Goal: Task Accomplishment & Management: Complete application form

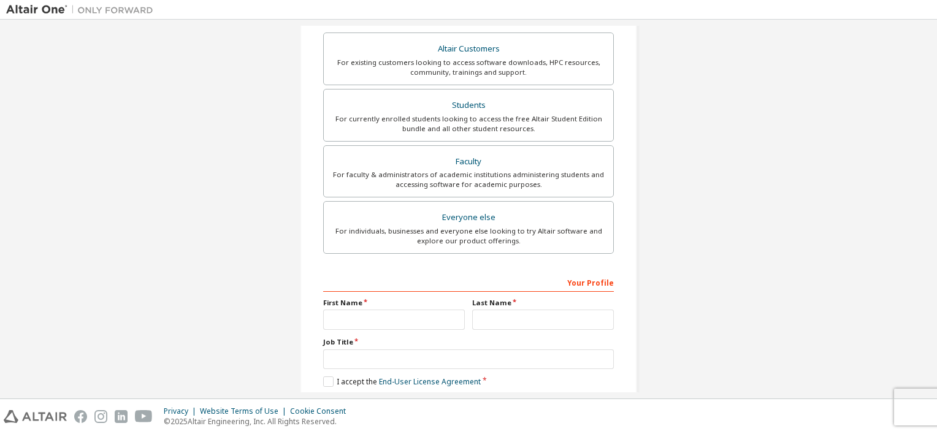
scroll to position [218, 0]
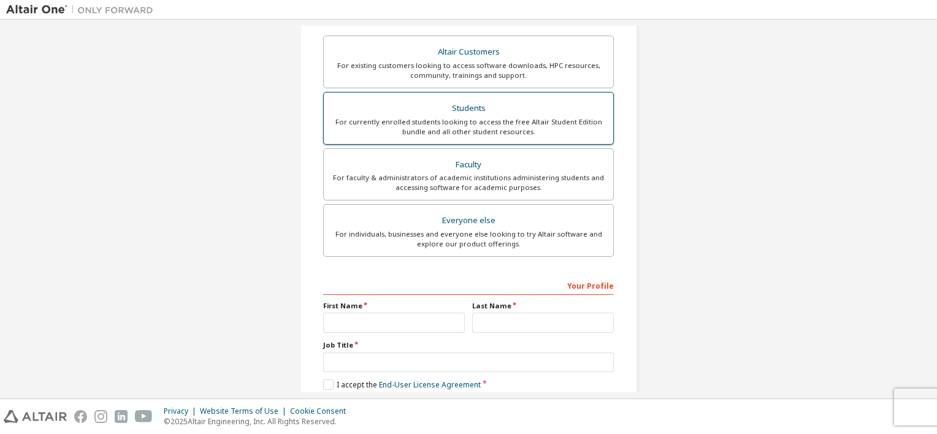
click at [507, 120] on div "For currently enrolled students looking to access the free Altair Student Editi…" at bounding box center [468, 127] width 275 height 20
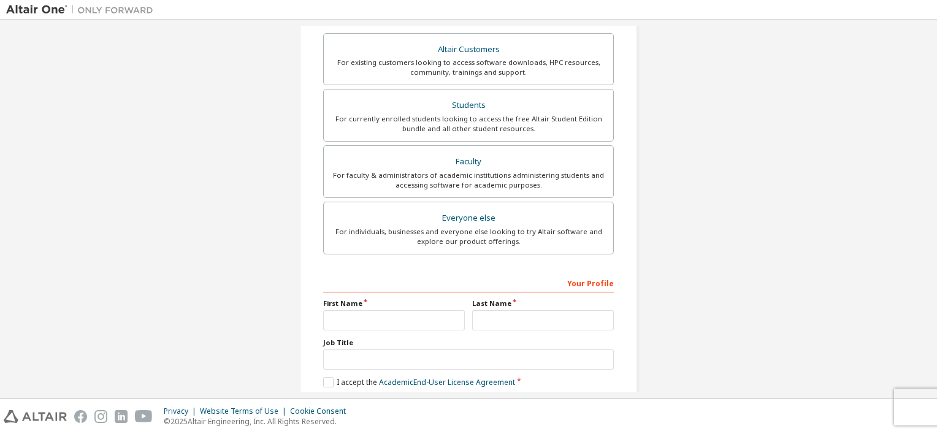
scroll to position [280, 0]
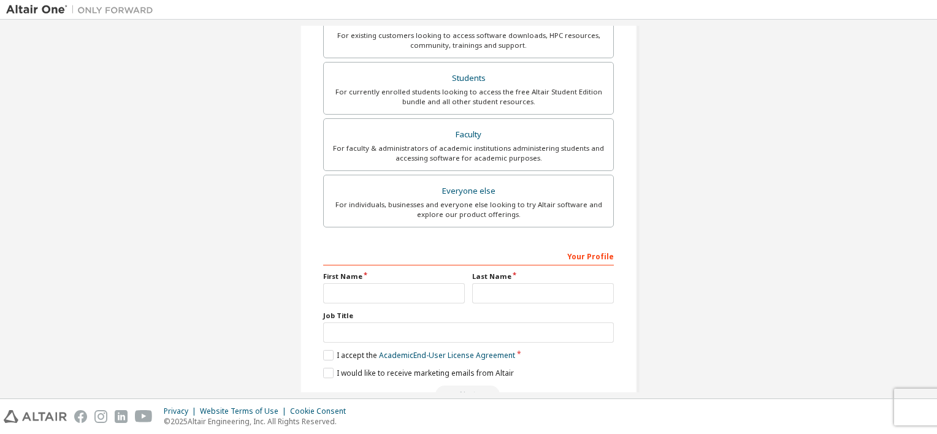
click at [412, 306] on div "Your Profile First Name Last Name Job Title Please provide State/Province to he…" at bounding box center [468, 325] width 291 height 159
click at [412, 291] on input "text" at bounding box center [394, 293] width 142 height 20
type input "****"
type input "*********"
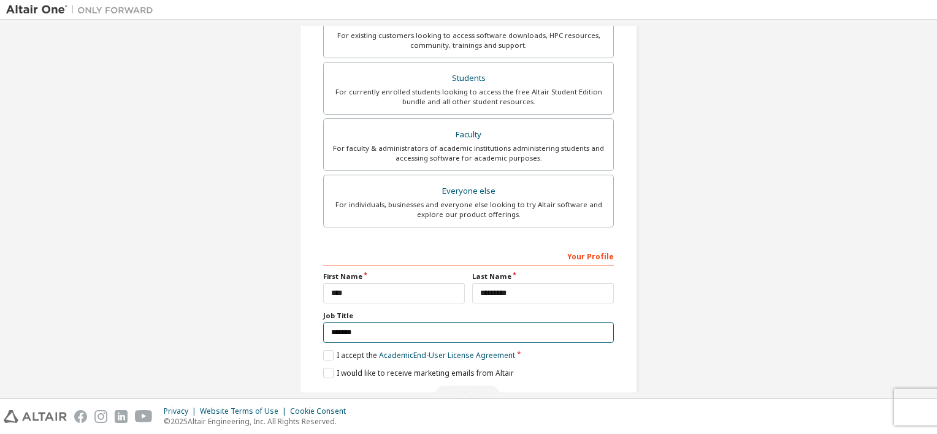
type input "*******"
click at [340, 358] on div "Your Profile First Name **** Last Name ********* Job Title ******* Please provi…" at bounding box center [468, 325] width 291 height 159
click at [326, 344] on div "Your Profile First Name **** Last Name ********* Job Title ******* Please provi…" at bounding box center [468, 325] width 291 height 159
click at [324, 354] on label "I accept the Academic End-User License Agreement" at bounding box center [419, 355] width 192 height 10
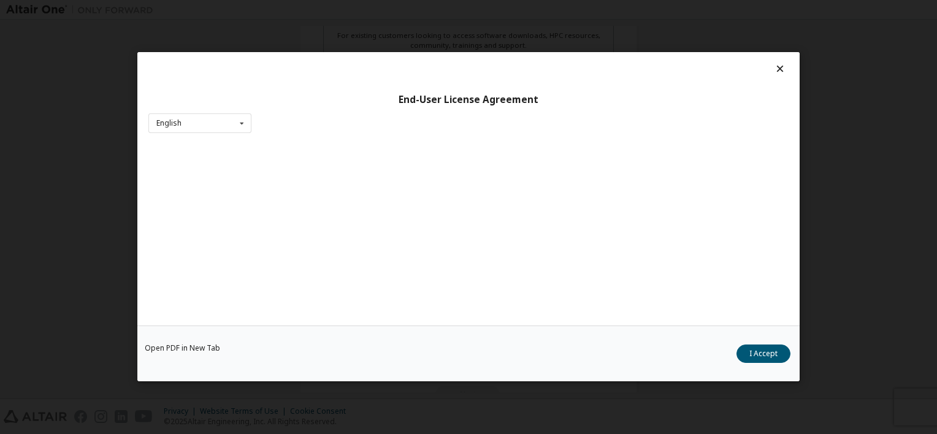
click at [321, 366] on div "Open PDF in New Tab I Accept" at bounding box center [468, 354] width 662 height 56
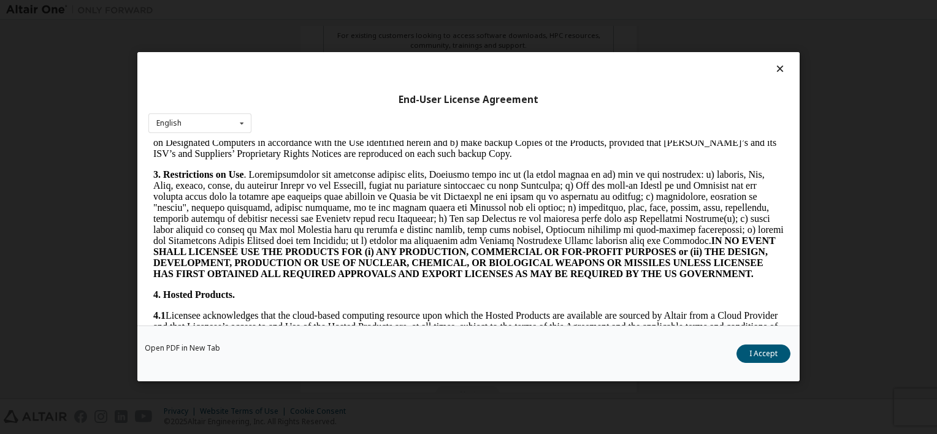
scroll to position [981, 0]
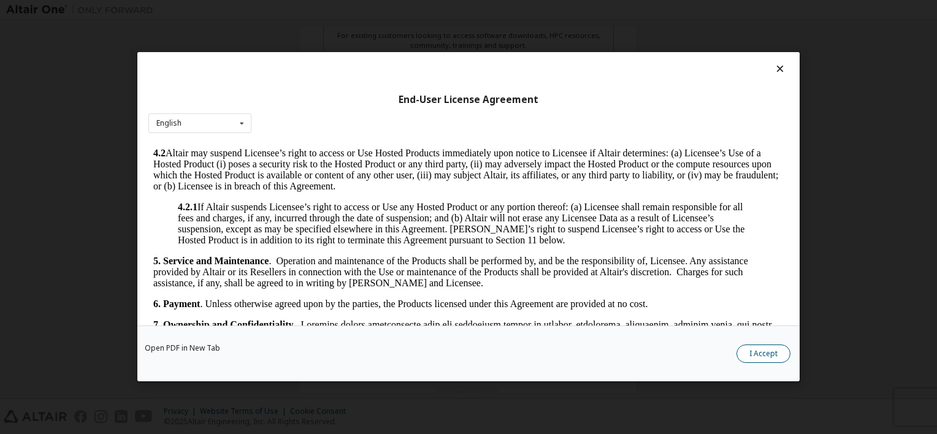
click at [770, 353] on button "I Accept" at bounding box center [764, 354] width 54 height 18
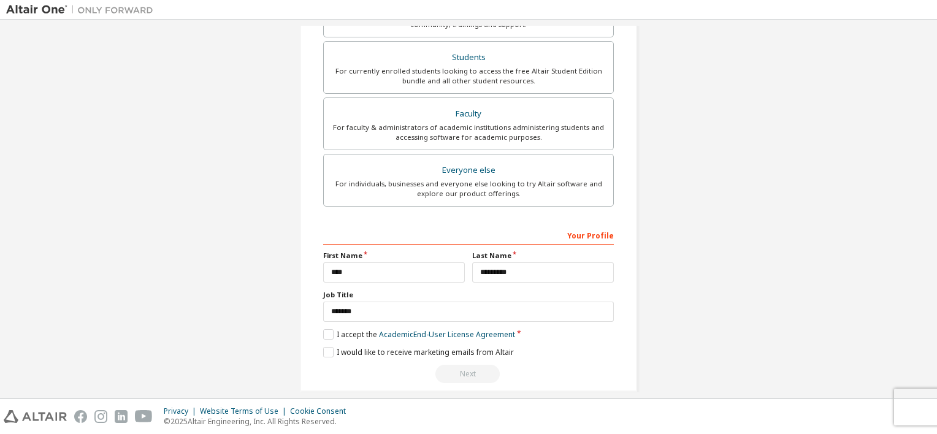
scroll to position [312, 0]
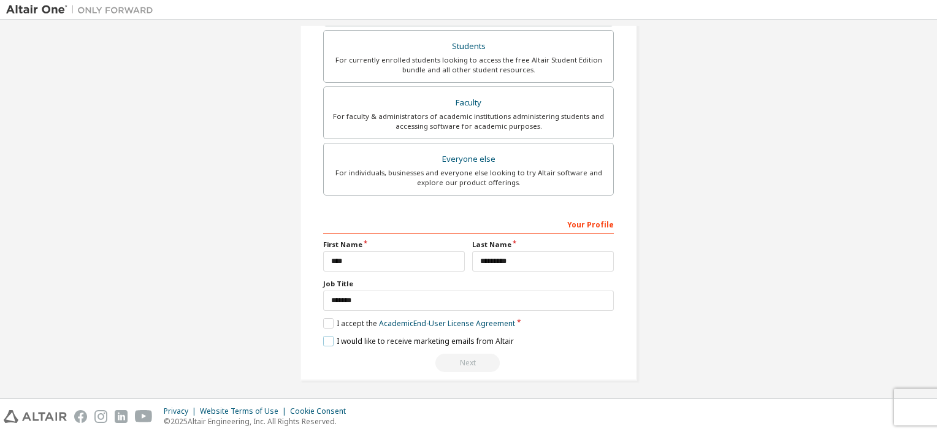
click at [323, 341] on label "I would like to receive marketing emails from Altair" at bounding box center [418, 341] width 191 height 10
click at [462, 361] on div "Next" at bounding box center [468, 363] width 291 height 18
click at [462, 362] on div "Next" at bounding box center [468, 363] width 291 height 18
click at [473, 362] on div "Next" at bounding box center [468, 363] width 291 height 18
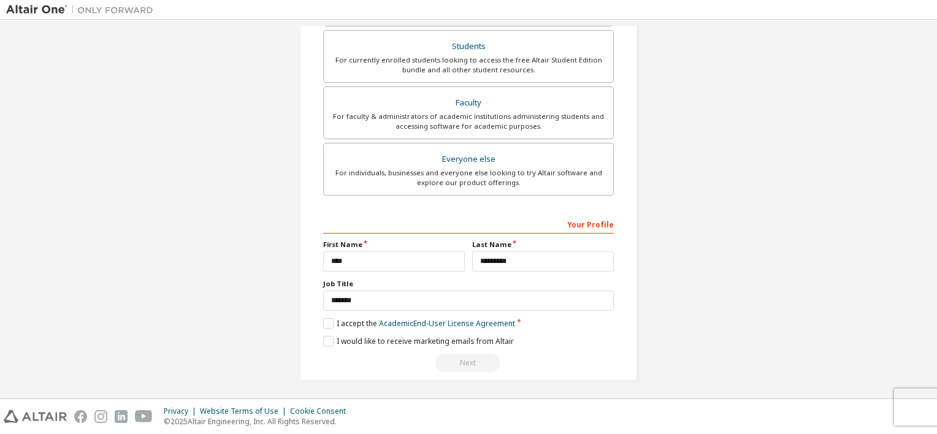
click at [472, 362] on div "Next" at bounding box center [468, 363] width 291 height 18
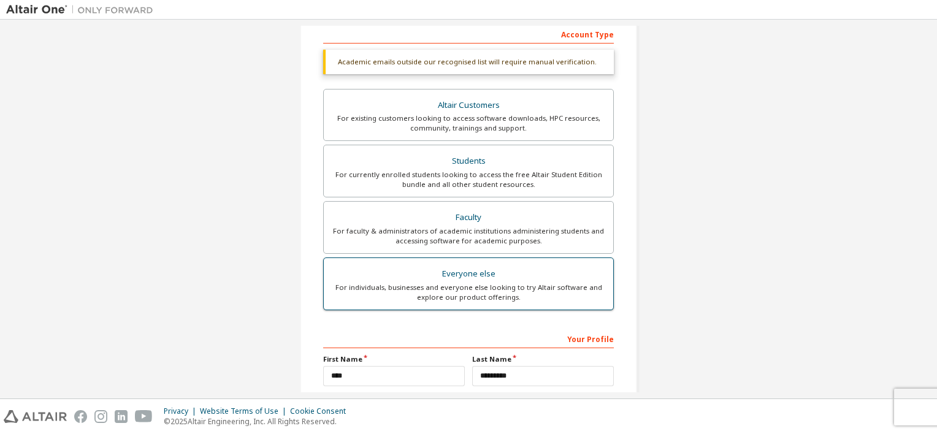
scroll to position [189, 0]
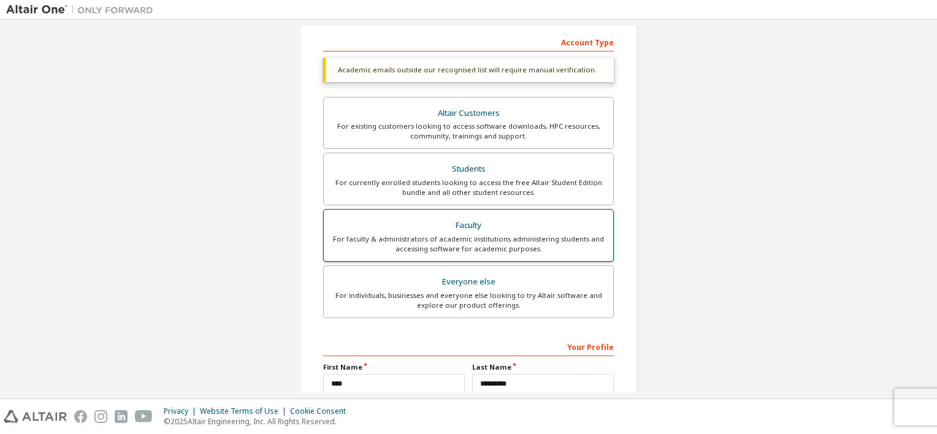
click at [553, 209] on label "Faculty For faculty & administrators of academic institutions administering stu…" at bounding box center [468, 235] width 291 height 53
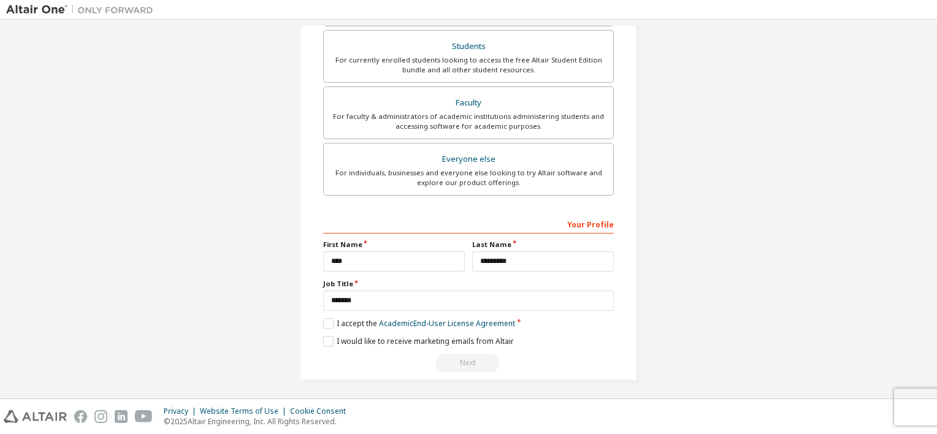
click at [482, 363] on div "Next" at bounding box center [468, 363] width 291 height 18
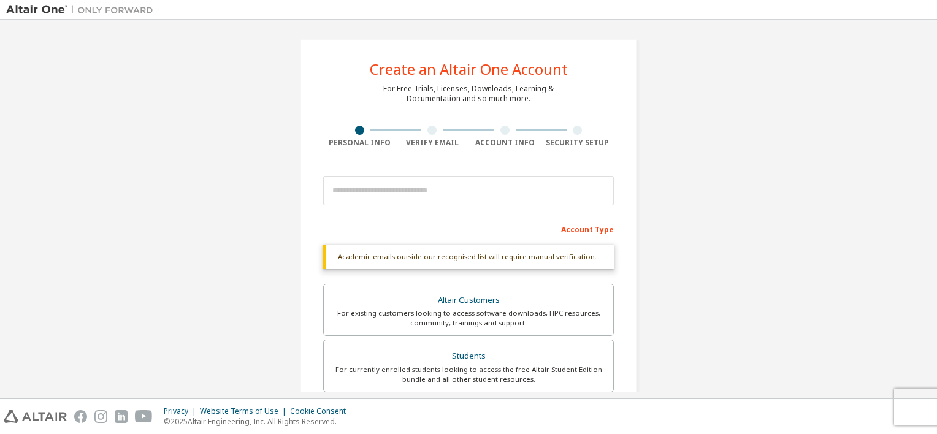
scroll to position [0, 0]
click at [429, 207] on div at bounding box center [468, 193] width 291 height 42
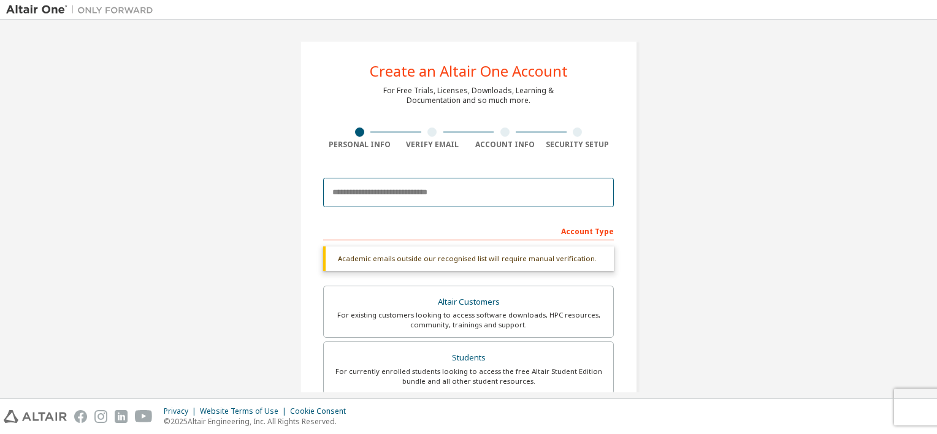
click at [431, 197] on input "email" at bounding box center [468, 192] width 291 height 29
click at [415, 198] on input "email" at bounding box center [468, 192] width 291 height 29
type input "*"
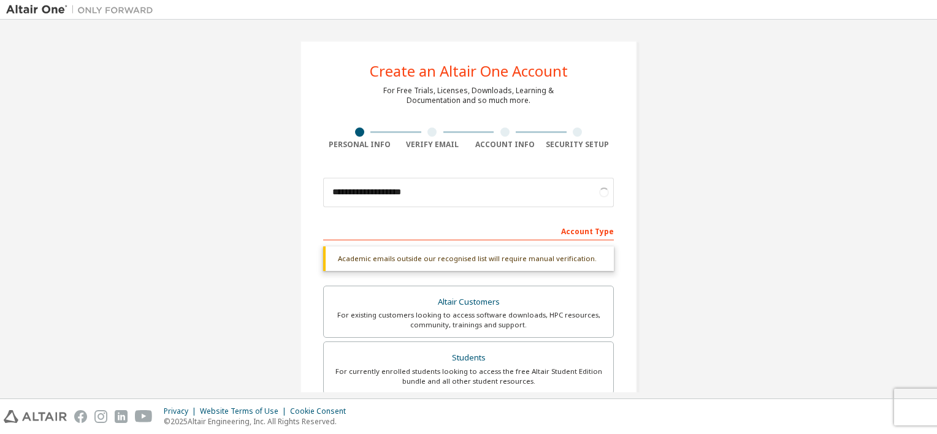
drag, startPoint x: 806, startPoint y: 240, endPoint x: 736, endPoint y: 275, distance: 78.2
click at [736, 275] on div "**********" at bounding box center [468, 366] width 925 height 681
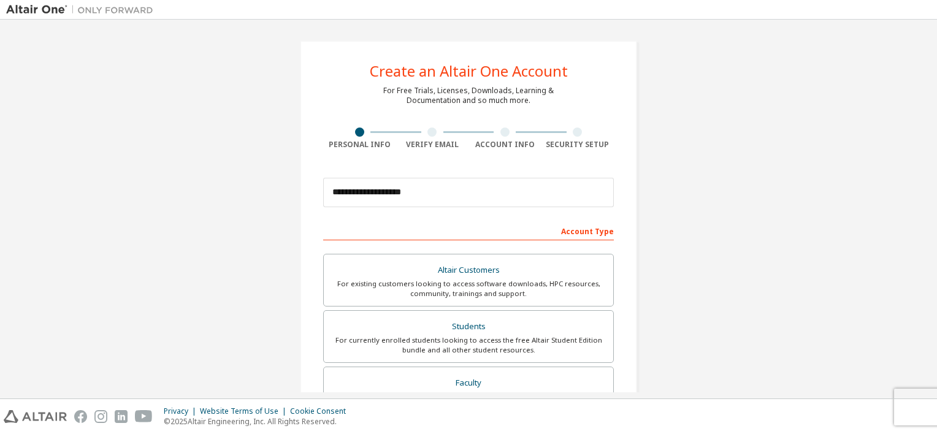
scroll to position [280, 0]
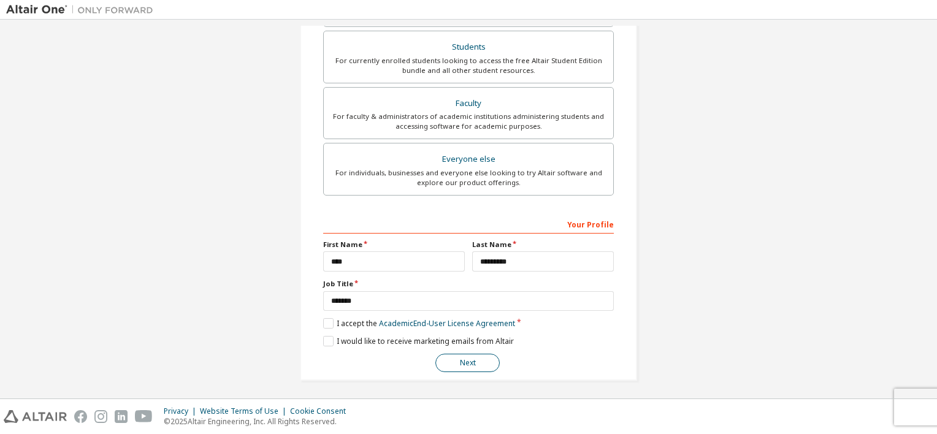
click at [486, 364] on button "Next" at bounding box center [467, 363] width 64 height 18
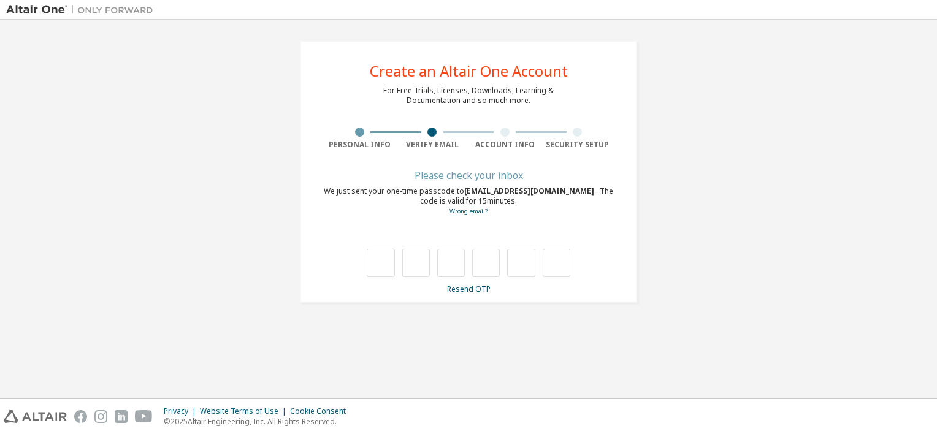
click at [726, 194] on div "**********" at bounding box center [468, 172] width 925 height 292
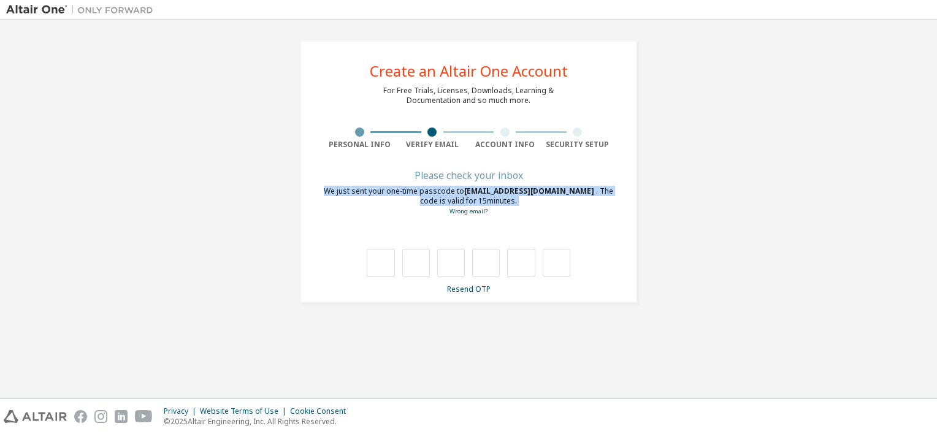
click at [726, 194] on div "**********" at bounding box center [468, 172] width 925 height 292
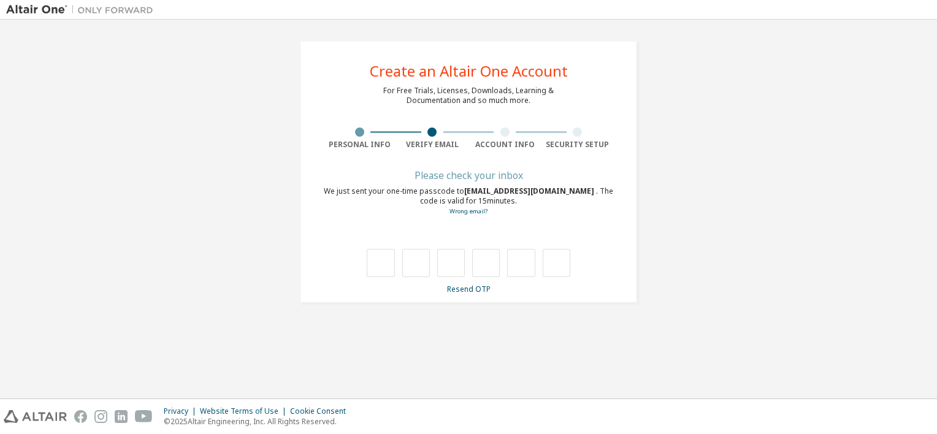
click at [430, 232] on div at bounding box center [468, 250] width 291 height 53
click at [474, 213] on link "Wrong email?" at bounding box center [469, 211] width 38 height 8
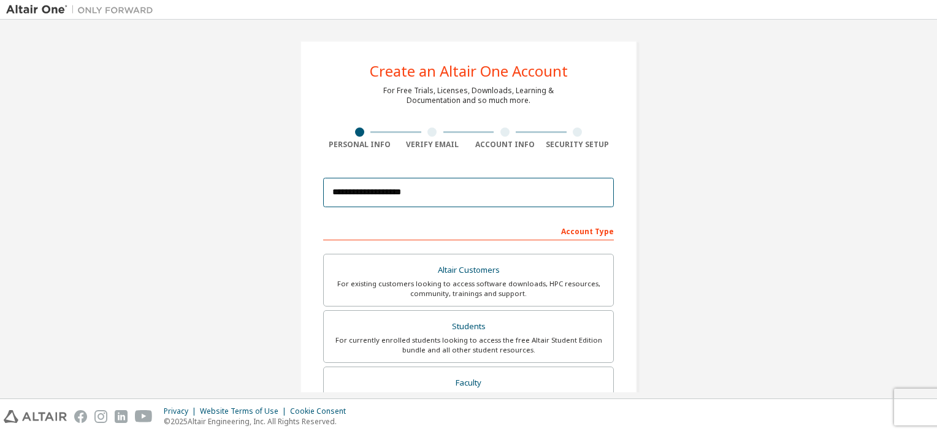
drag, startPoint x: 441, startPoint y: 197, endPoint x: 253, endPoint y: 231, distance: 191.2
click at [253, 231] on div "**********" at bounding box center [468, 350] width 925 height 649
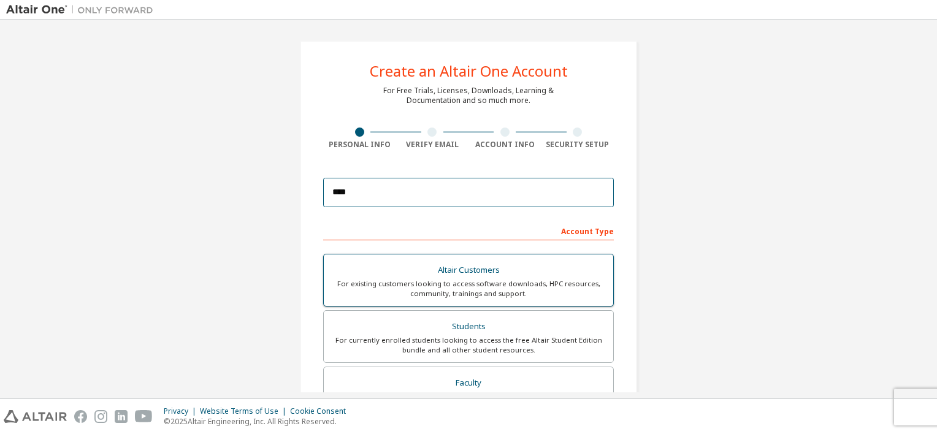
type input "**********"
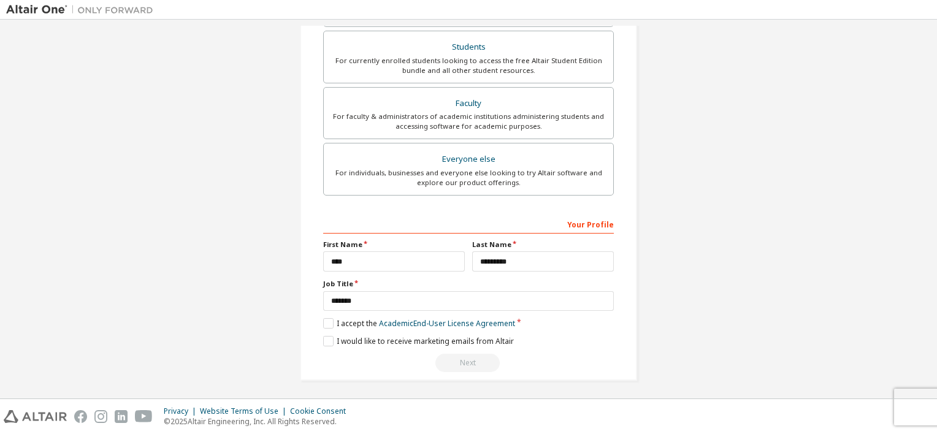
scroll to position [34, 0]
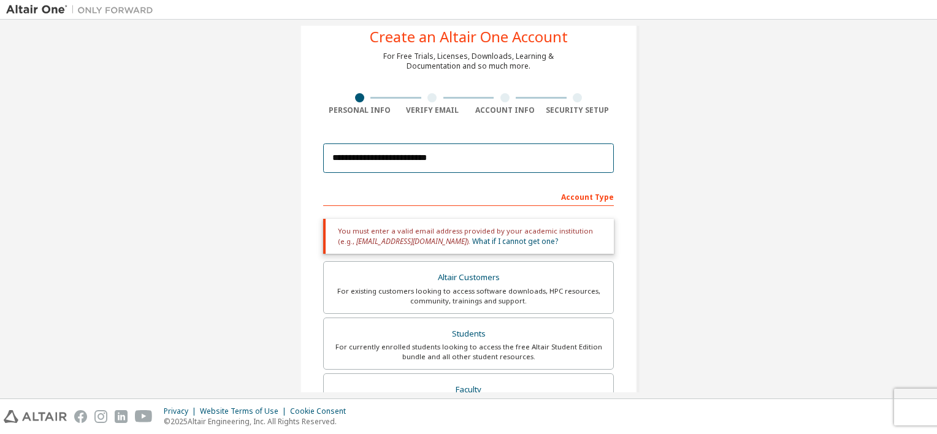
drag, startPoint x: 464, startPoint y: 164, endPoint x: 209, endPoint y: 234, distance: 264.5
click at [209, 234] on div "**********" at bounding box center [468, 336] width 925 height 691
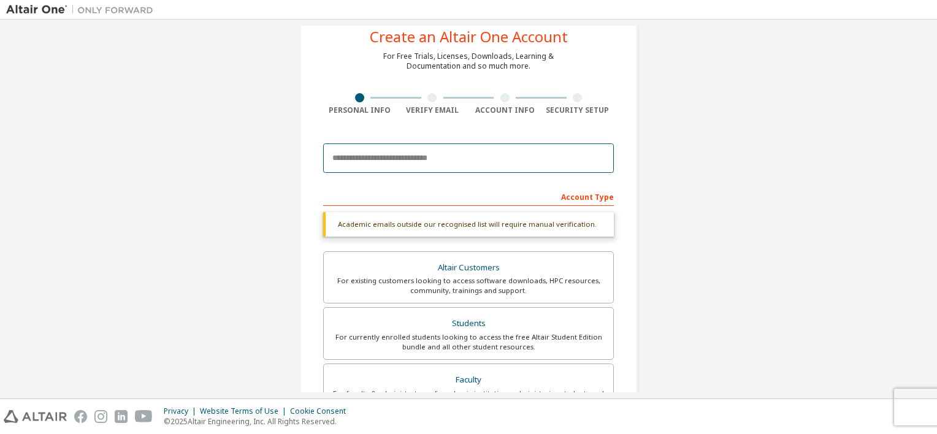
type input "**********"
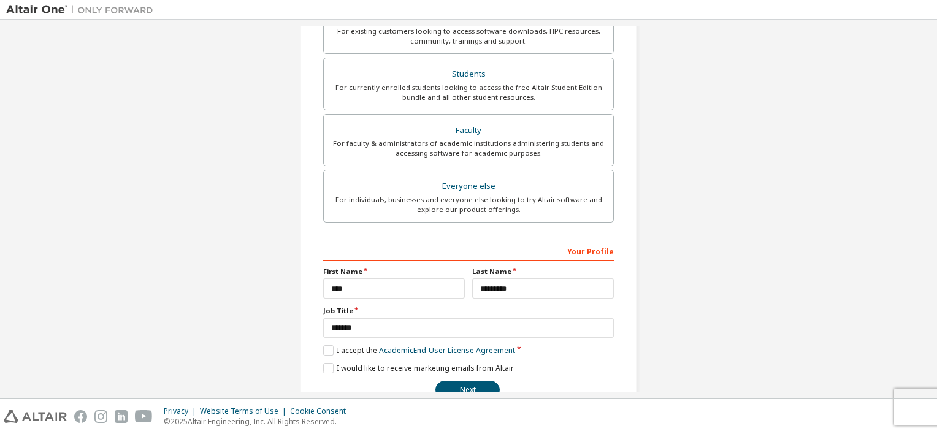
scroll to position [280, 0]
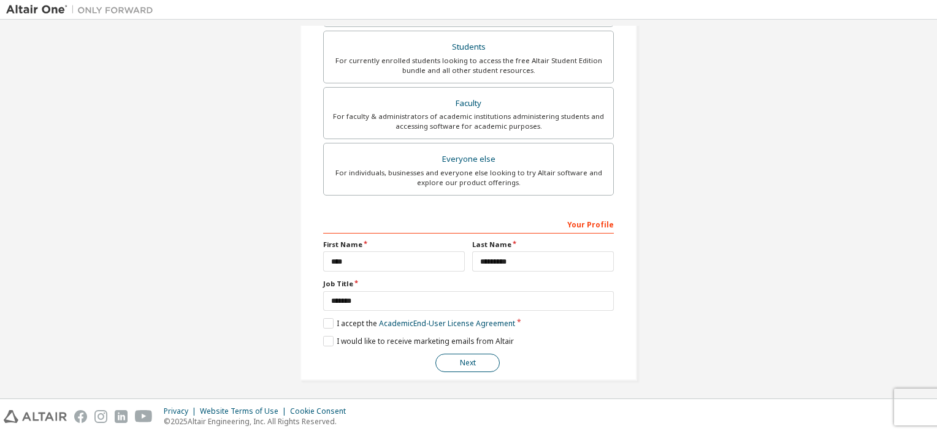
click at [469, 368] on button "Next" at bounding box center [467, 363] width 64 height 18
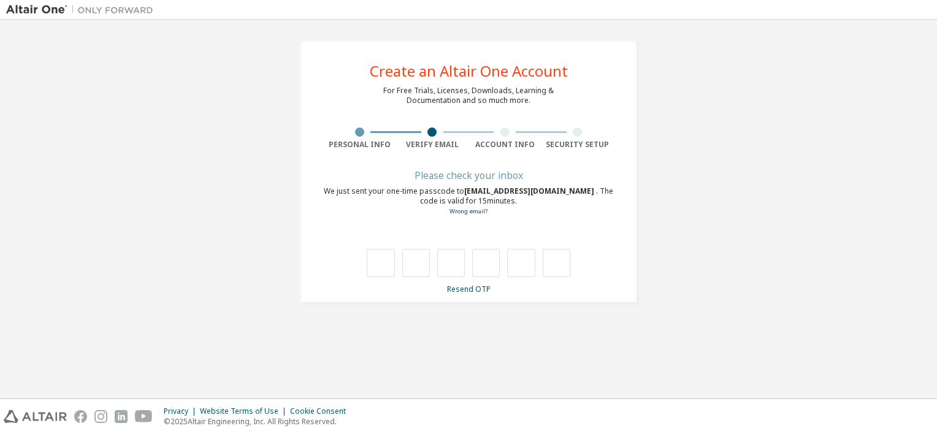
type input "*"
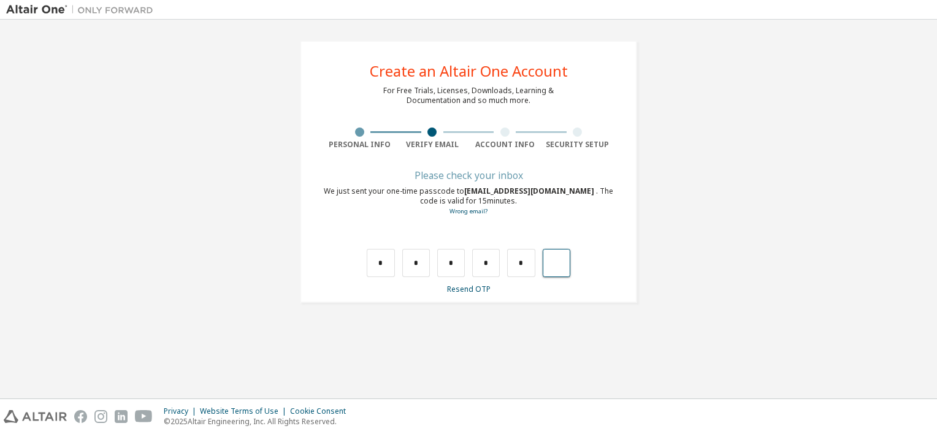
type input "*"
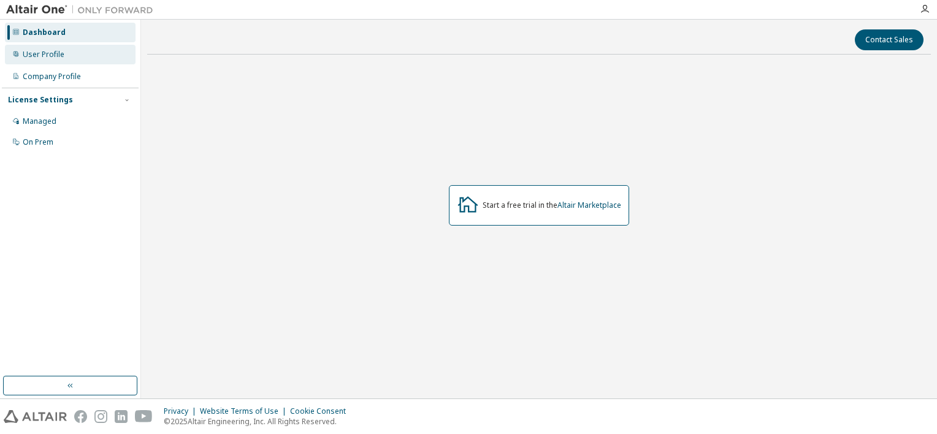
click at [50, 49] on div "User Profile" at bounding box center [70, 55] width 131 height 20
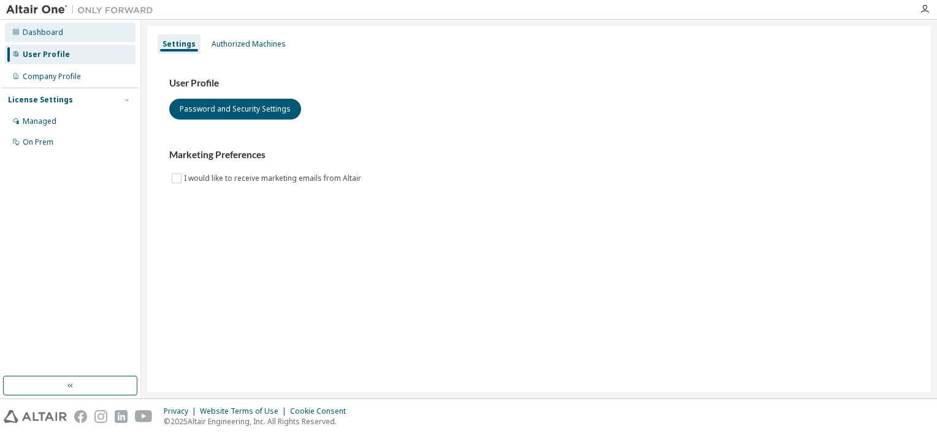
click at [54, 28] on div "Dashboard" at bounding box center [43, 33] width 40 height 10
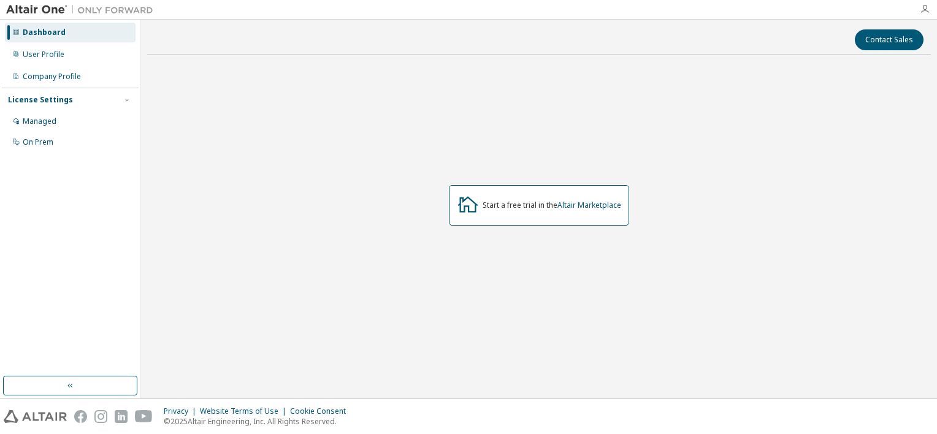
click at [924, 9] on icon "button" at bounding box center [925, 9] width 10 height 10
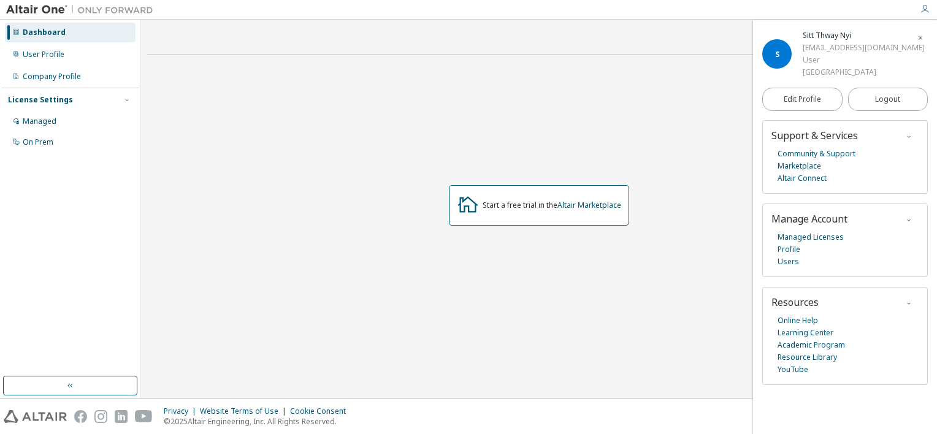
click at [661, 58] on div "Contact Sales Start a free trial in the Altair Marketplace" at bounding box center [539, 209] width 784 height 367
click at [58, 121] on div "Managed" at bounding box center [70, 122] width 131 height 20
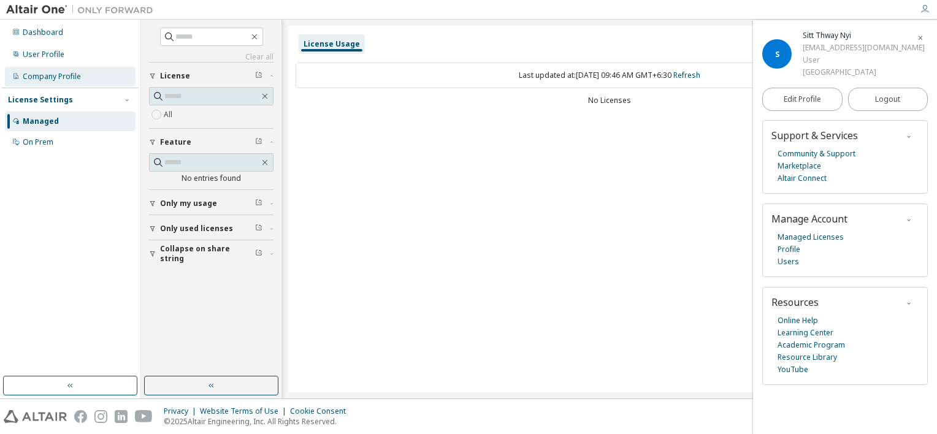
click at [74, 69] on div "Company Profile" at bounding box center [70, 77] width 131 height 20
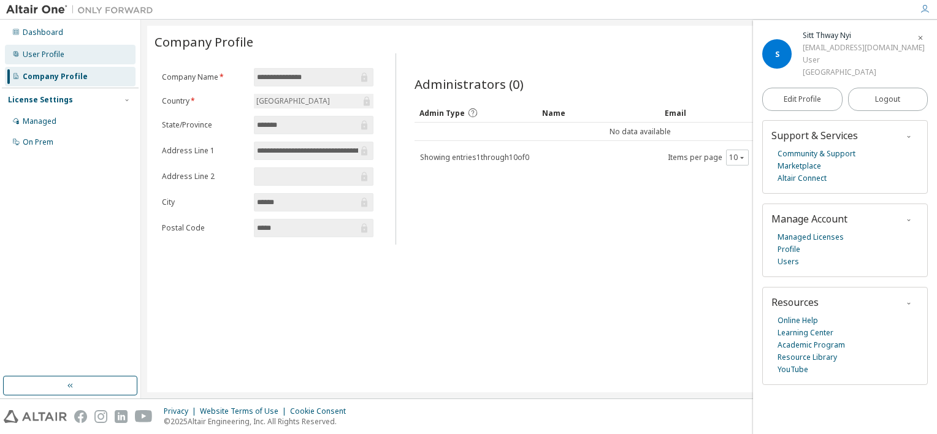
click at [62, 48] on div "User Profile" at bounding box center [70, 55] width 131 height 20
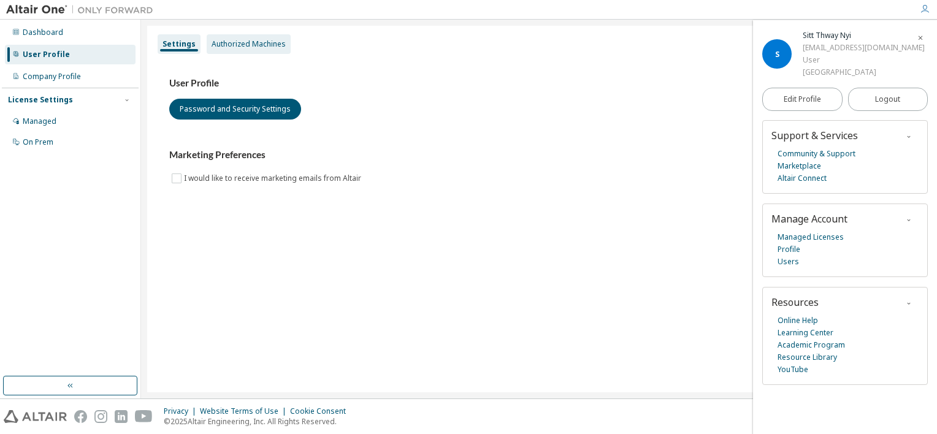
click at [214, 47] on div "Authorized Machines" at bounding box center [249, 44] width 74 height 10
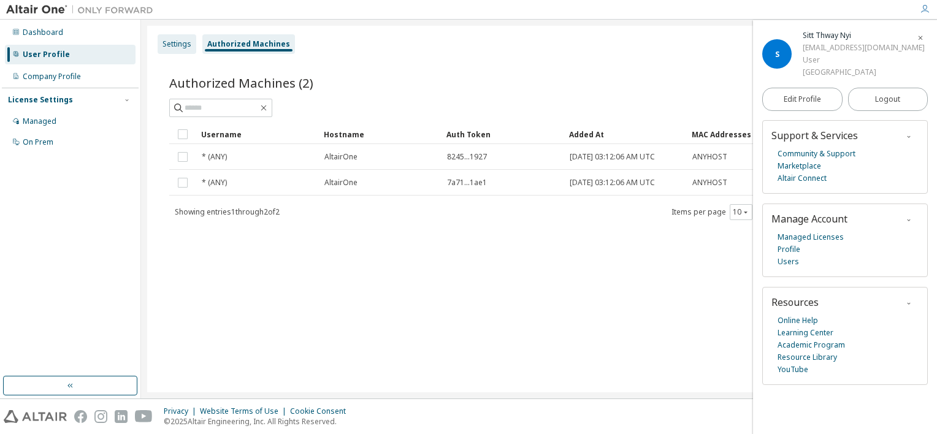
click at [172, 44] on div "Settings" at bounding box center [177, 44] width 29 height 10
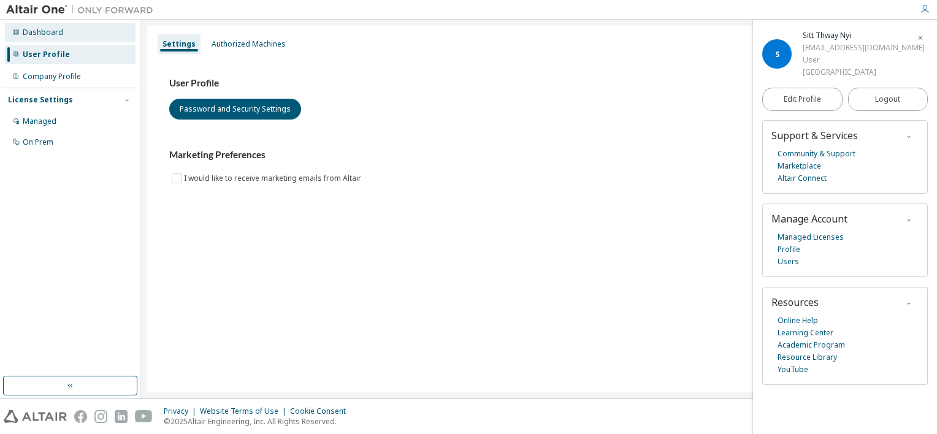
click at [52, 32] on div "Dashboard" at bounding box center [43, 33] width 40 height 10
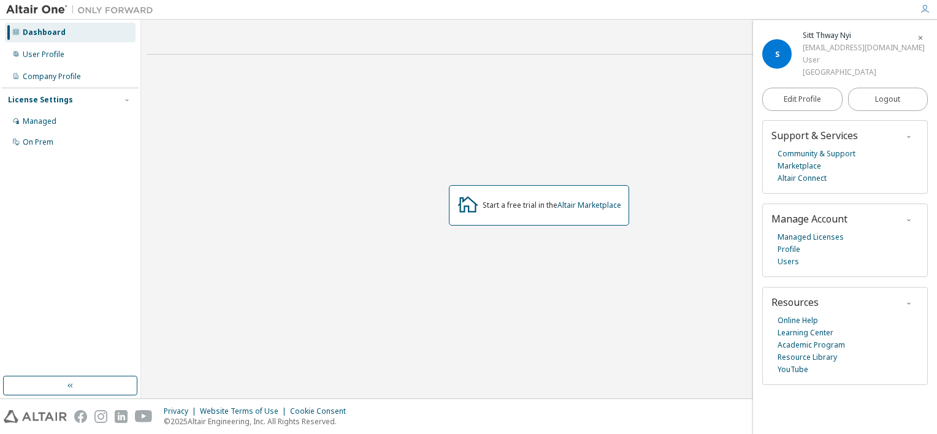
drag, startPoint x: 480, startPoint y: 186, endPoint x: 488, endPoint y: 201, distance: 16.5
click at [482, 191] on div "Start a free trial in the Altair Marketplace" at bounding box center [539, 205] width 180 height 40
click at [496, 209] on div "Start a free trial in the Altair Marketplace" at bounding box center [552, 206] width 139 height 10
drag, startPoint x: 541, startPoint y: 208, endPoint x: 509, endPoint y: 204, distance: 32.2
click at [509, 204] on div "Start a free trial in the Altair Marketplace" at bounding box center [552, 206] width 139 height 10
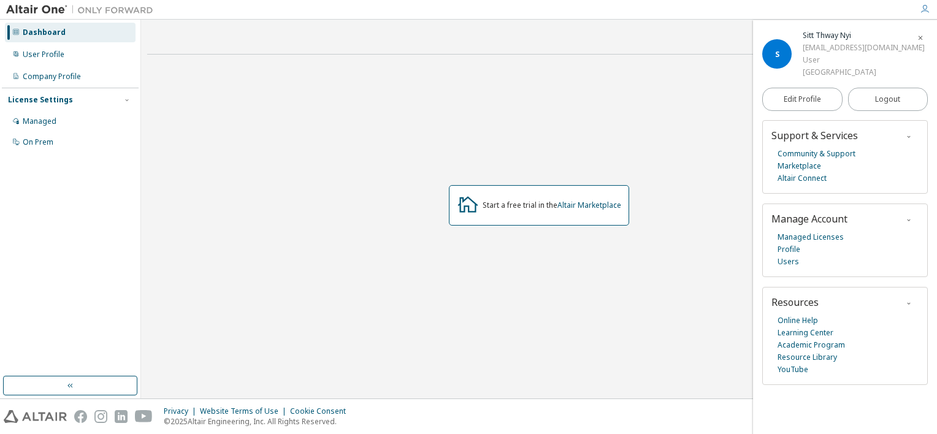
drag, startPoint x: 509, startPoint y: 204, endPoint x: 625, endPoint y: 223, distance: 117.6
click at [625, 223] on div "Start a free trial in the Altair Marketplace" at bounding box center [539, 205] width 180 height 40
click at [802, 164] on link "Marketplace" at bounding box center [800, 166] width 44 height 12
